Goal: Information Seeking & Learning: Learn about a topic

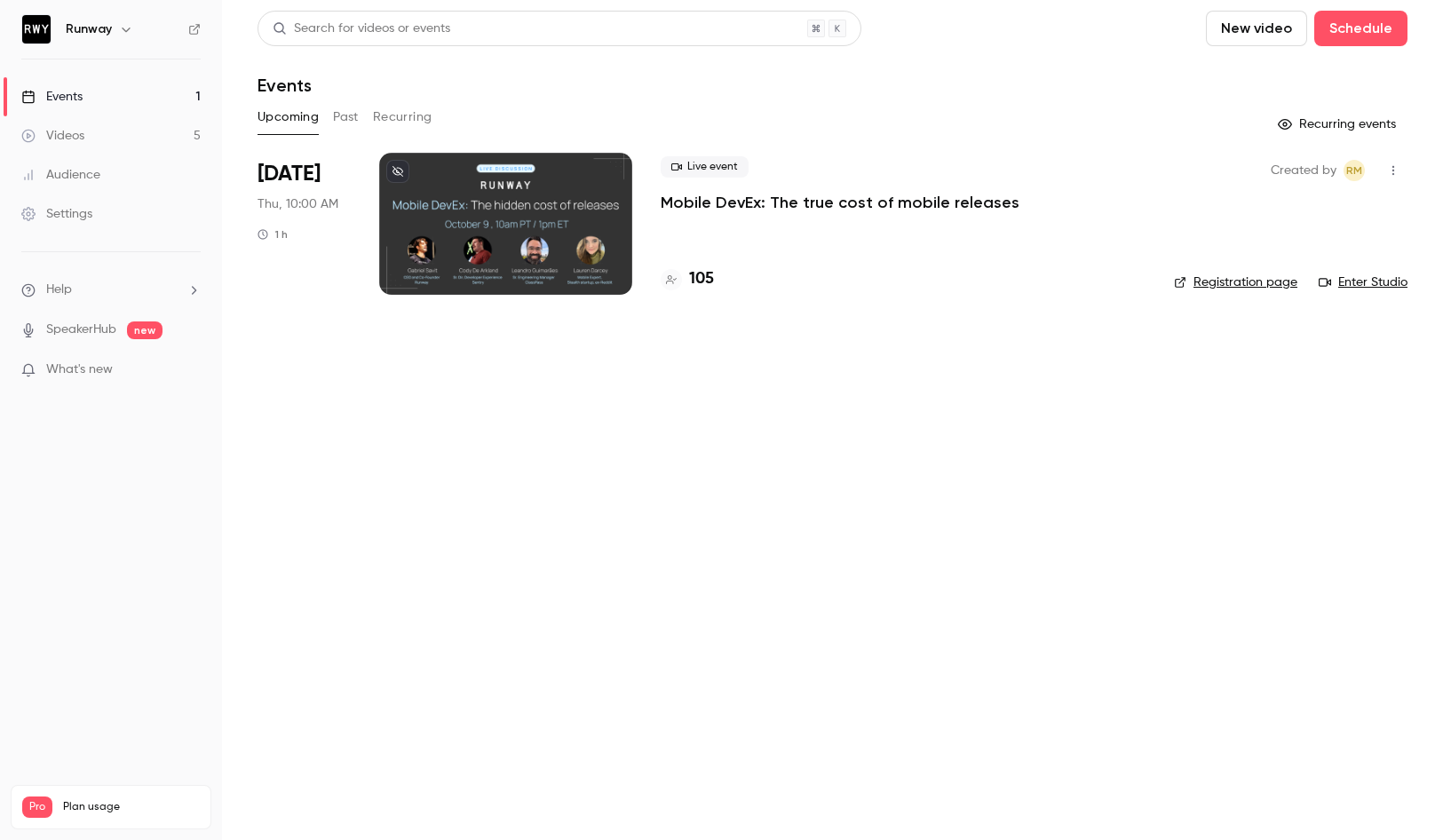
click at [726, 190] on div "Live event Mobile DevEx: The true cost of mobile releases" at bounding box center [903, 184] width 485 height 57
click at [728, 198] on p "Mobile DevEx: The true cost of mobile releases" at bounding box center [840, 202] width 359 height 22
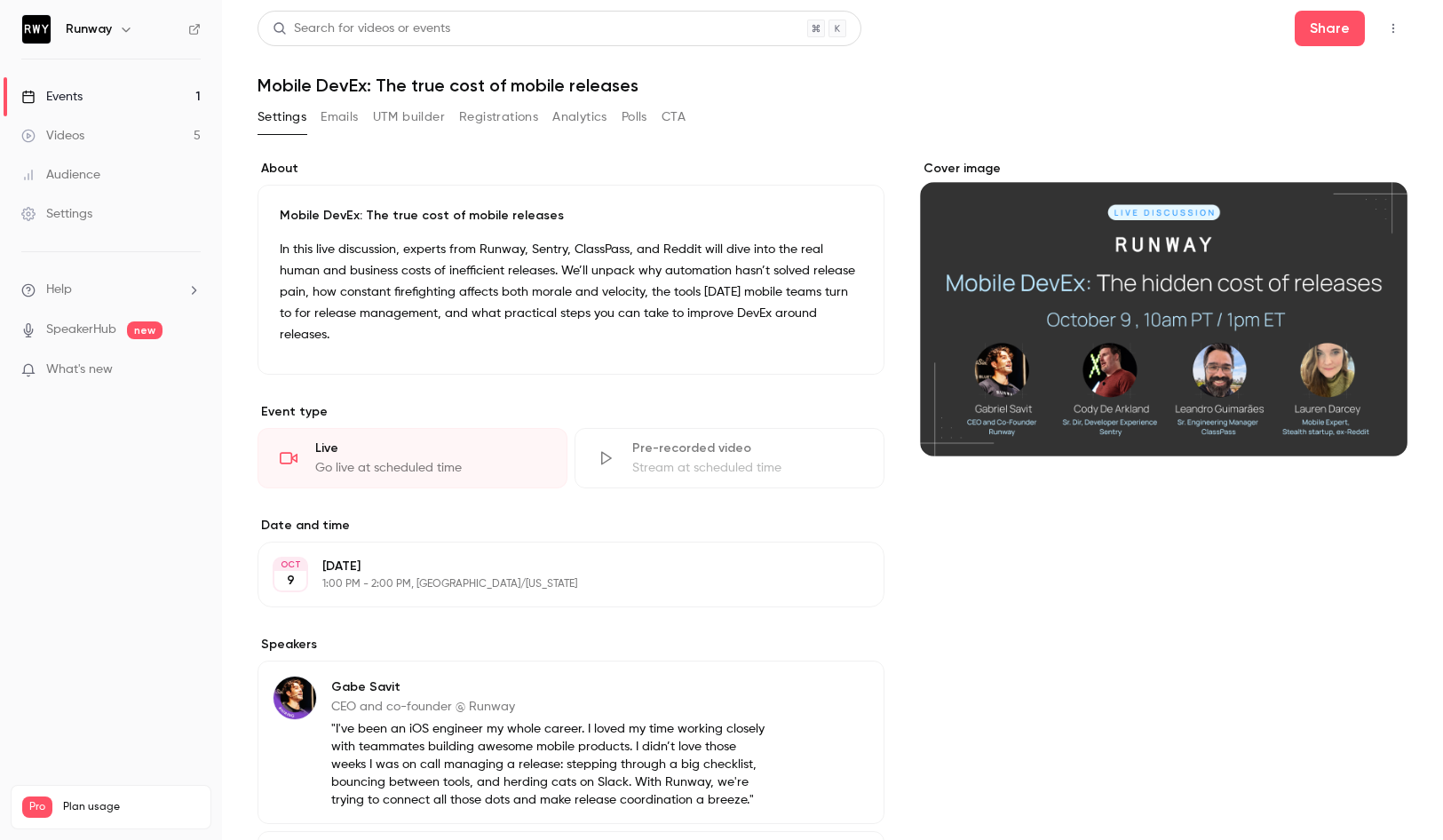
click at [1386, 27] on icon "button" at bounding box center [1393, 29] width 14 height 13
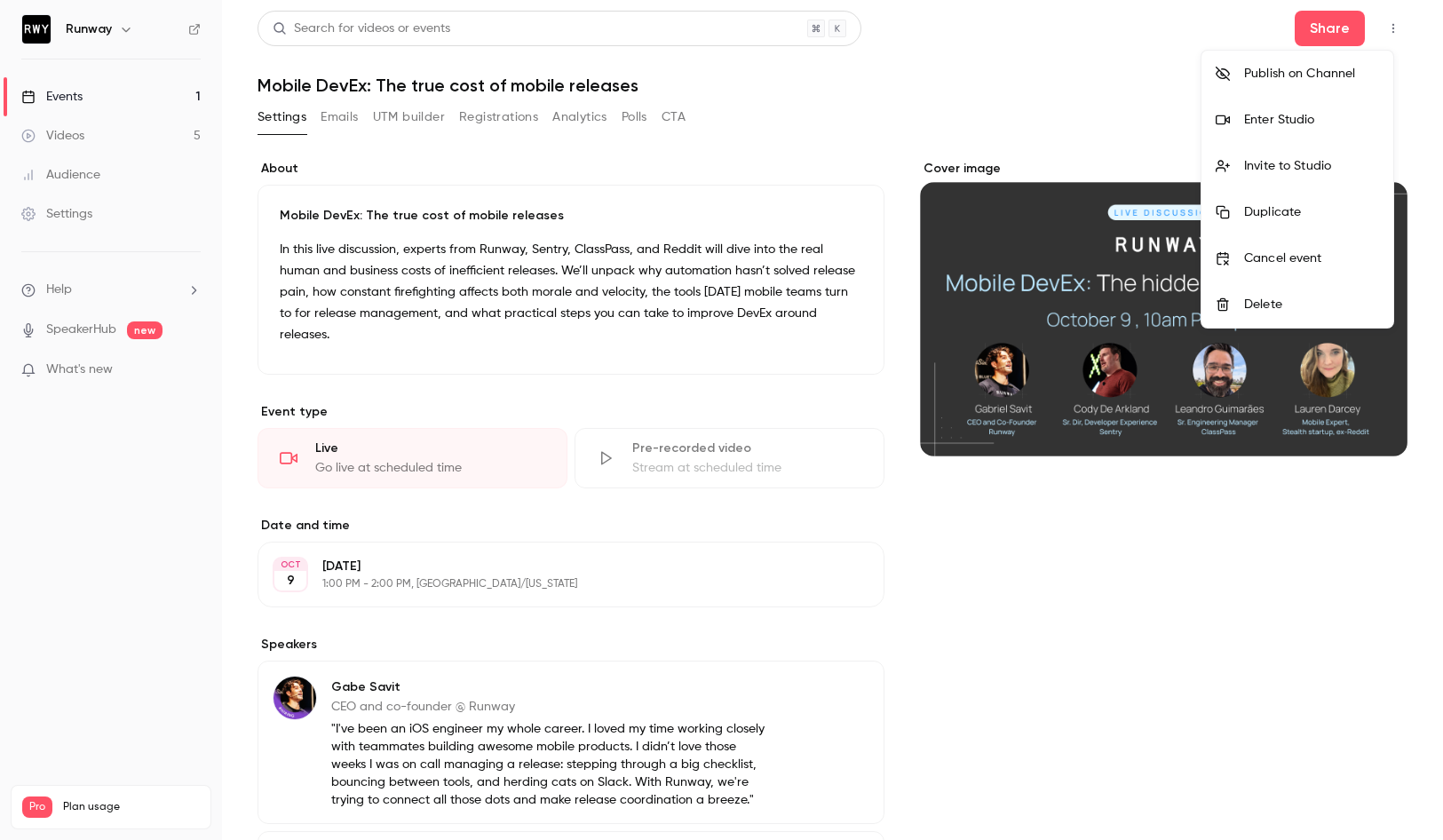
click at [1279, 732] on div at bounding box center [721, 420] width 1443 height 840
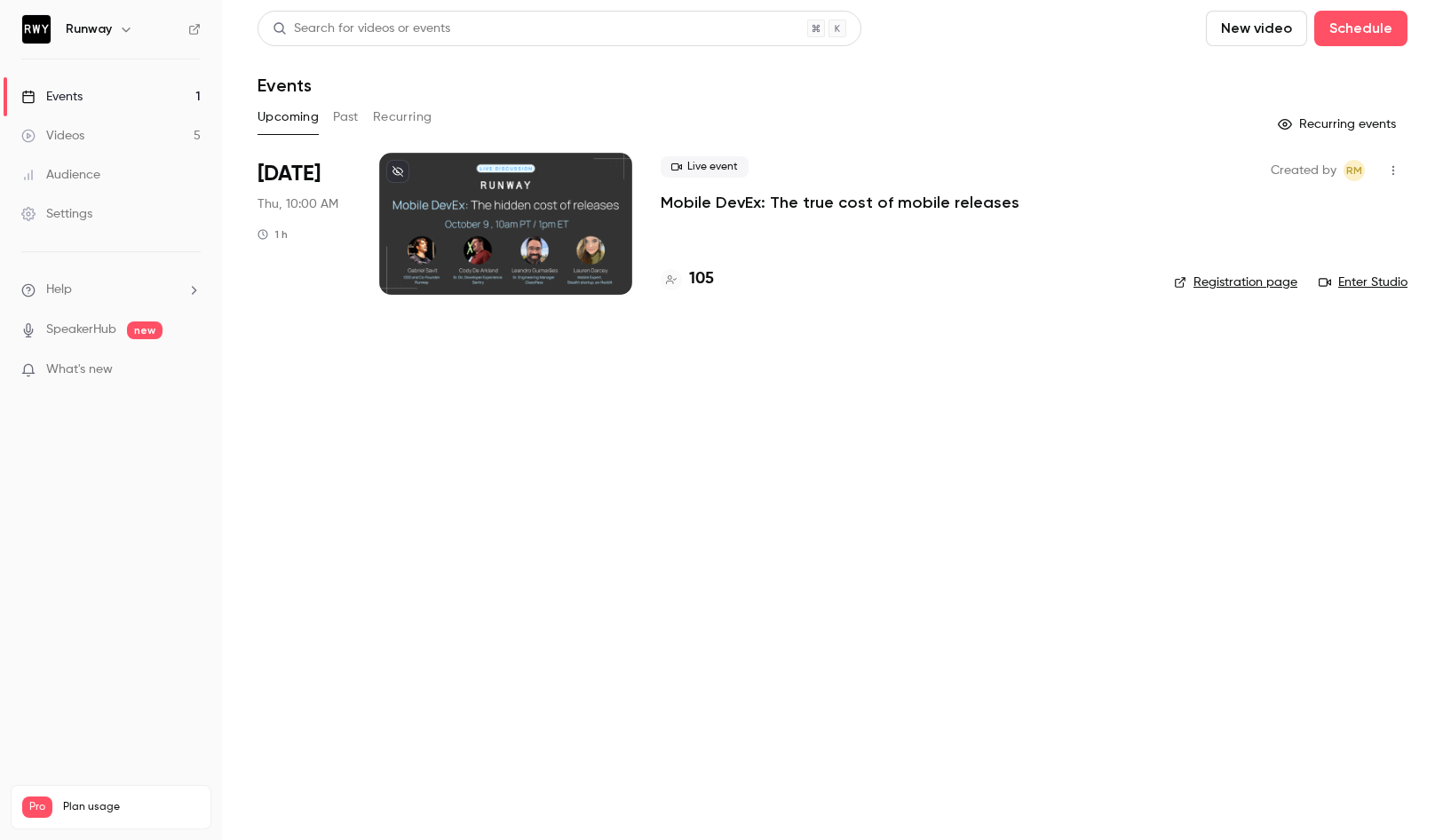
click at [105, 326] on link "SpeakerHub" at bounding box center [81, 329] width 70 height 19
click at [119, 426] on nav "Runway Events 1 Videos 5 Audience Settings Help SpeakerHub new What's new Pro P…" at bounding box center [110, 420] width 222 height 840
click at [121, 285] on li "Help" at bounding box center [111, 290] width 180 height 19
click at [286, 335] on link "Help center" at bounding box center [326, 324] width 194 height 47
